Goal: Check status

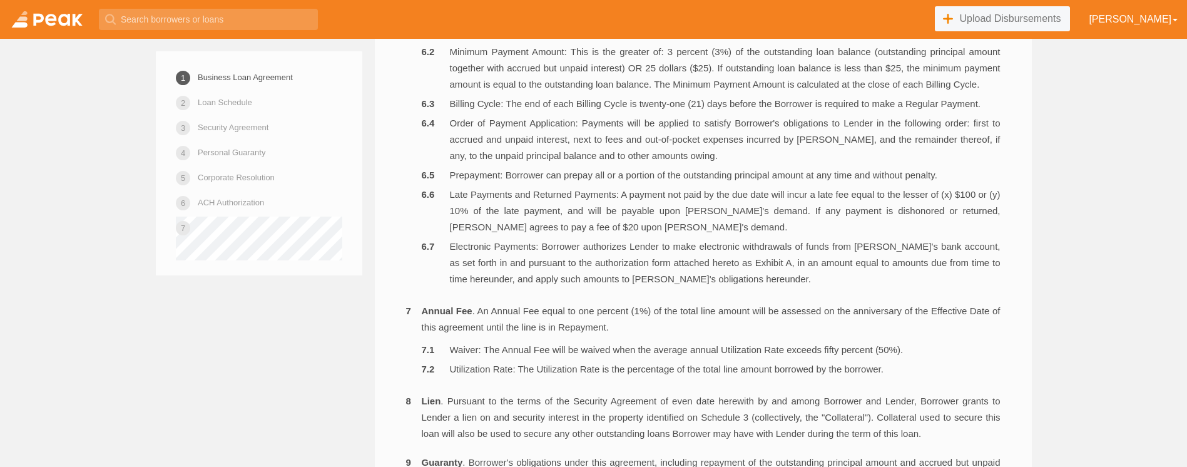
scroll to position [1243, 0]
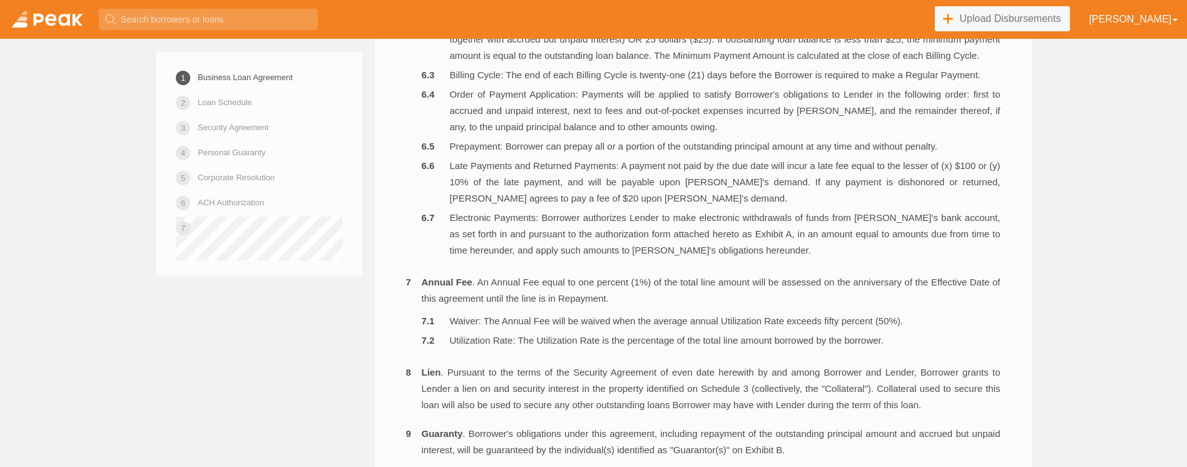
click at [54, 19] on link at bounding box center [47, 19] width 94 height 39
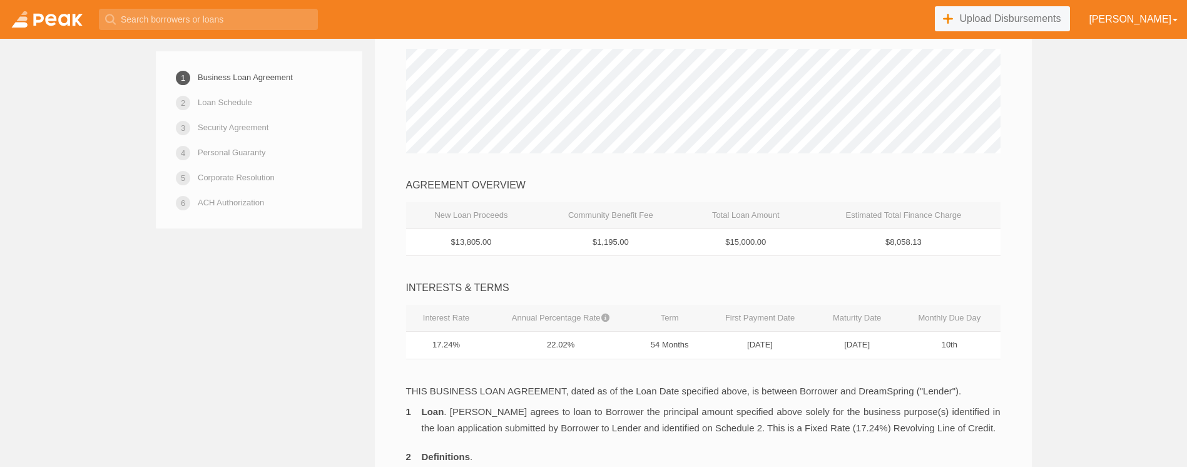
scroll to position [292, 0]
click at [840, 332] on td "[DATE]" at bounding box center [856, 345] width 83 height 28
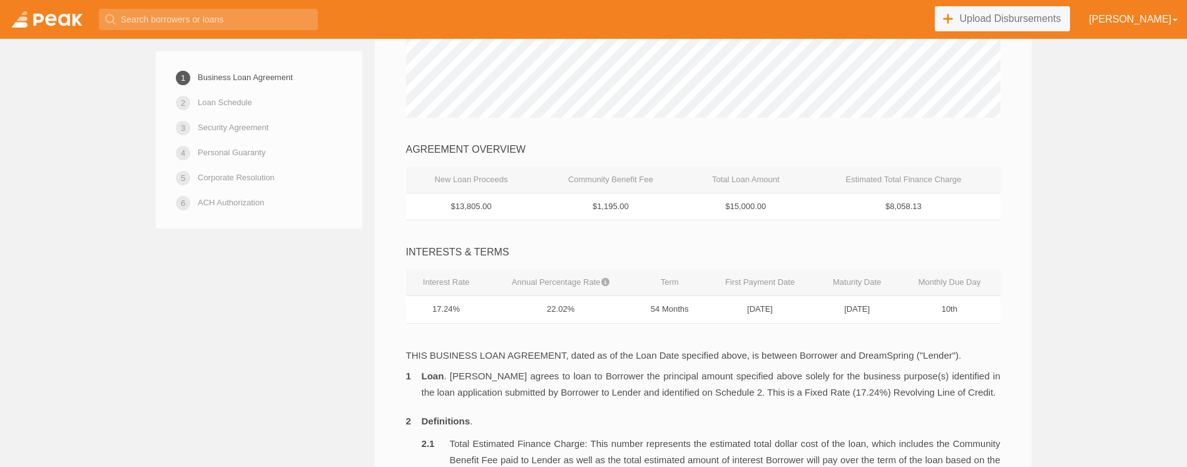
scroll to position [335, 0]
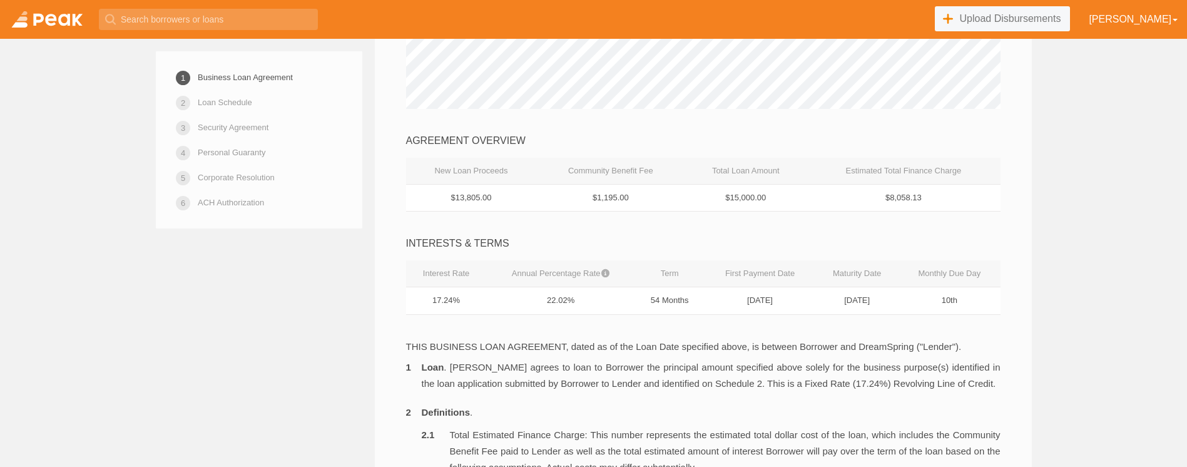
drag, startPoint x: 835, startPoint y: 299, endPoint x: 891, endPoint y: 302, distance: 56.4
click at [891, 302] on td "[DATE]" at bounding box center [856, 301] width 83 height 28
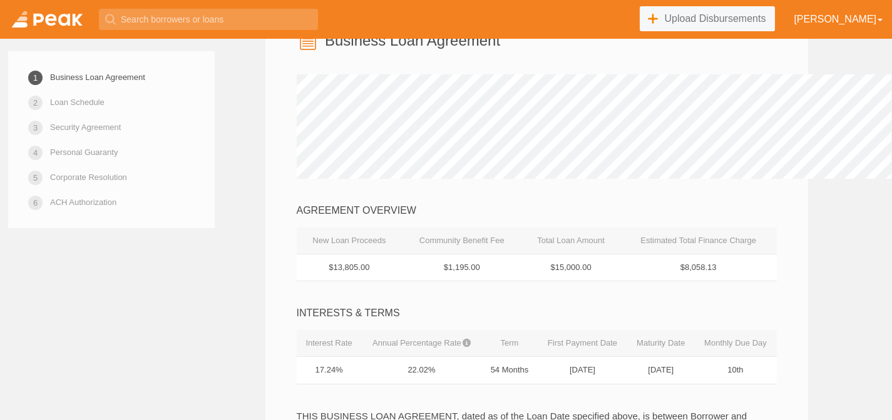
scroll to position [259, 0]
